Goal: Find specific page/section: Find specific page/section

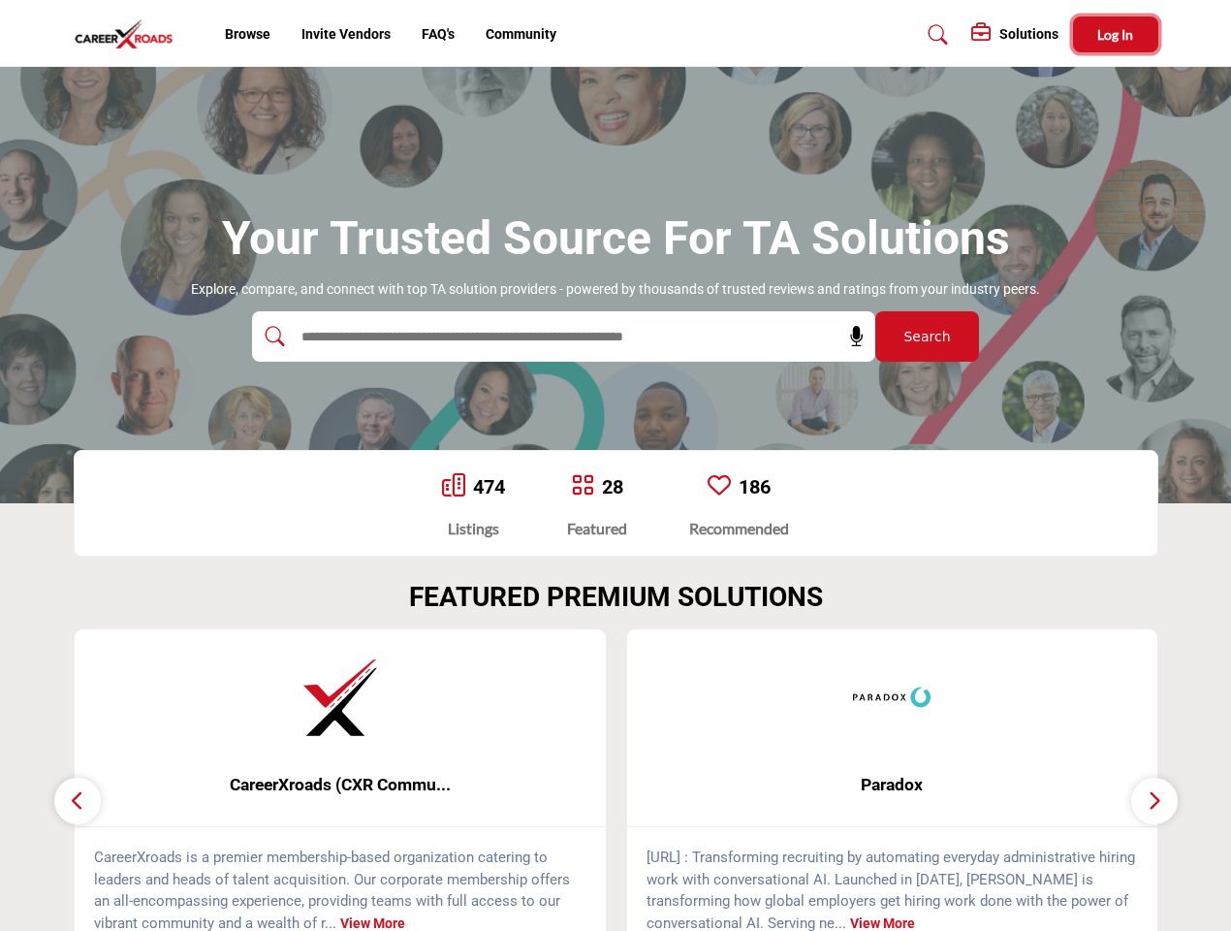
click at [1116, 34] on span "Log In" at bounding box center [1115, 34] width 36 height 16
click at [850, 336] on icon at bounding box center [856, 336] width 19 height 19
click at [616, 779] on div "Paradox ... View More" at bounding box center [893, 791] width 554 height 327
type input "**********"
click at [340, 784] on span "CareerXroads (CXR Commu..." at bounding box center [340, 784] width 473 height 25
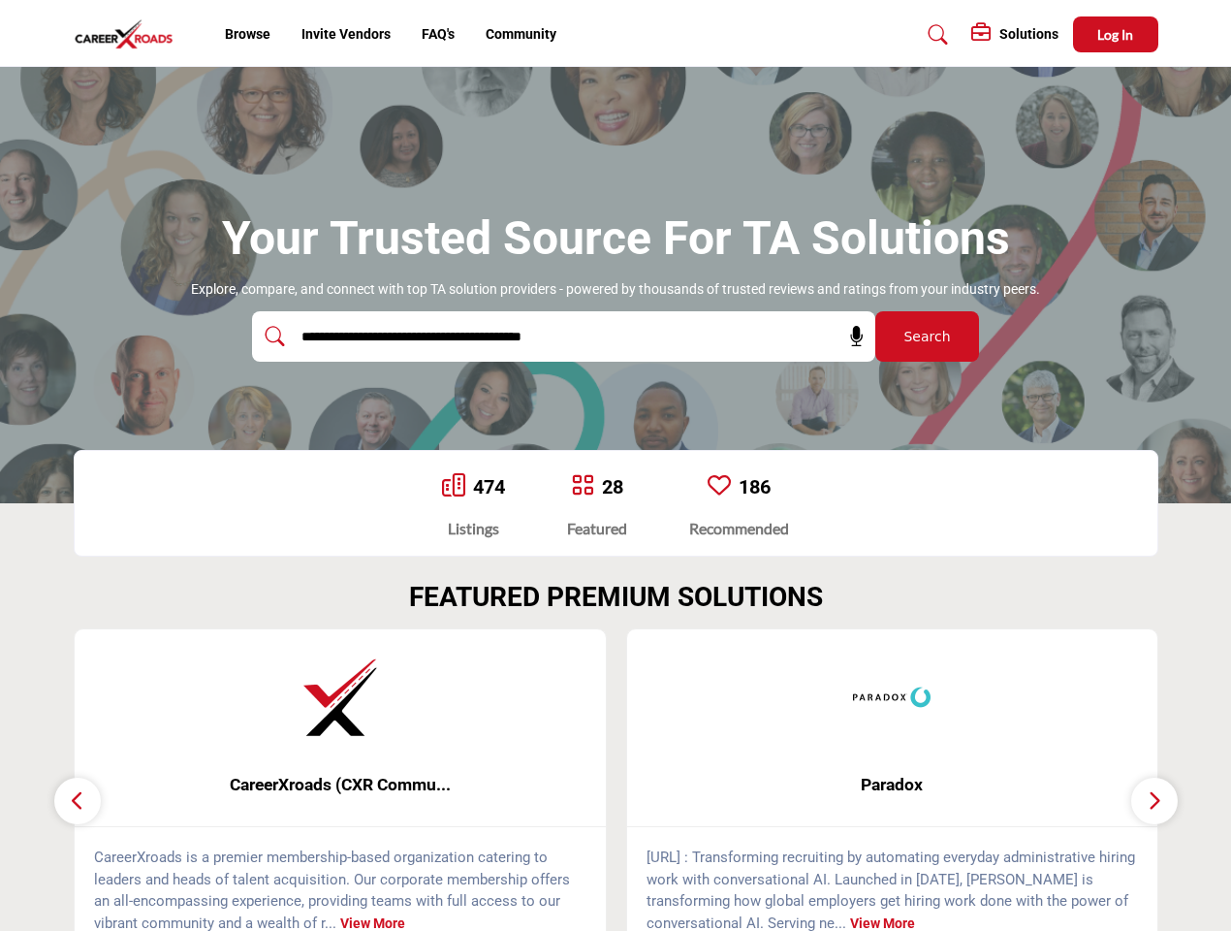
click at [893, 784] on span "Paradox" at bounding box center [892, 784] width 473 height 25
click at [78, 801] on icon "button" at bounding box center [78, 800] width 16 height 24
click at [1155, 801] on icon "button" at bounding box center [1155, 800] width 16 height 24
